Goal: Information Seeking & Learning: Learn about a topic

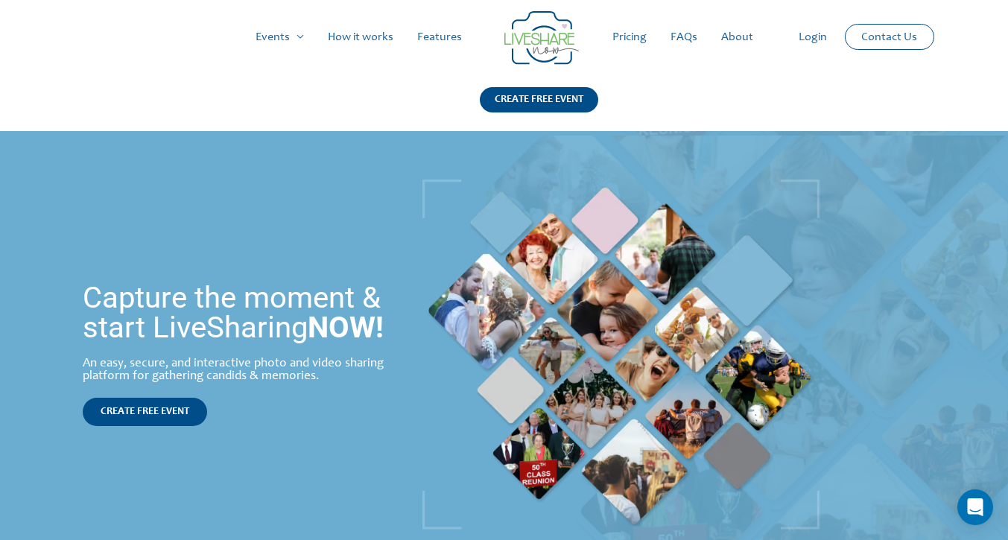
click at [417, 41] on link "Features" at bounding box center [439, 37] width 69 height 48
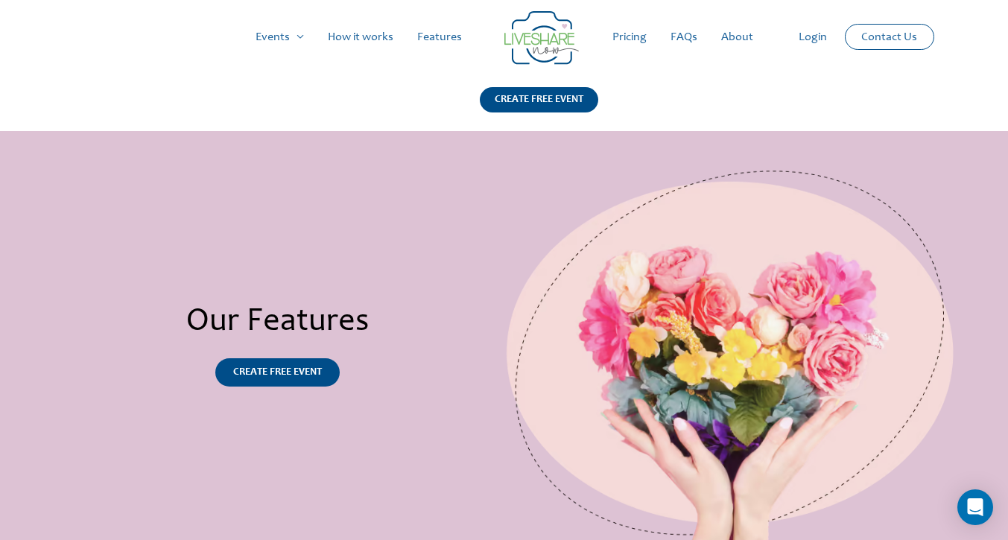
click at [634, 39] on link "Pricing" at bounding box center [629, 37] width 58 height 48
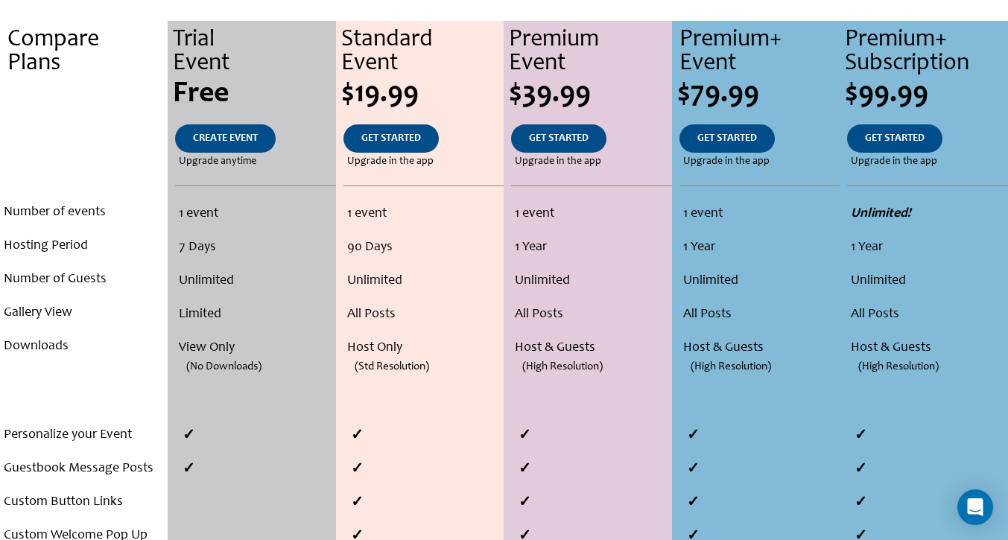
scroll to position [330, 0]
click at [234, 139] on span "CREATE EVENT" at bounding box center [225, 138] width 65 height 10
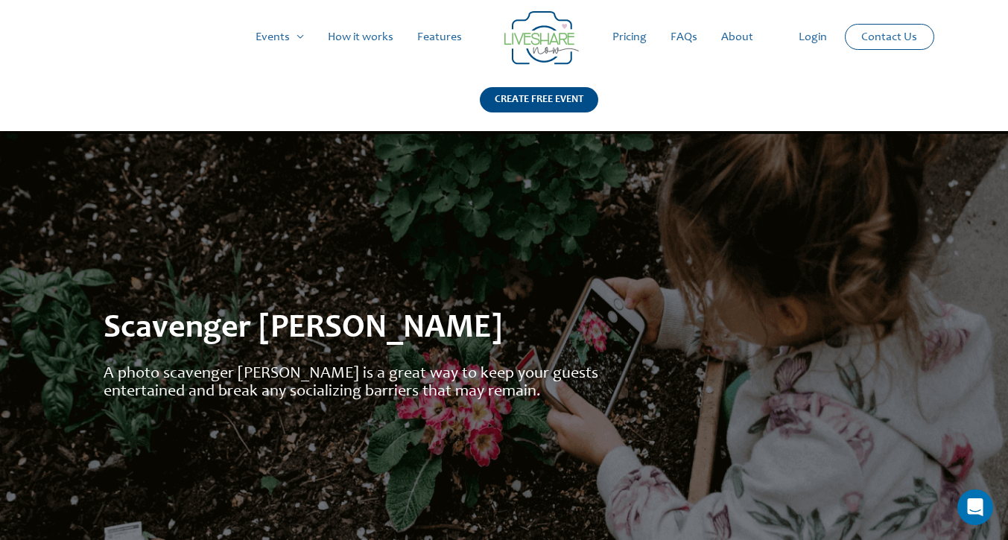
click at [629, 31] on link "Pricing" at bounding box center [629, 37] width 58 height 48
